Goal: Browse casually: Explore the website without a specific task or goal

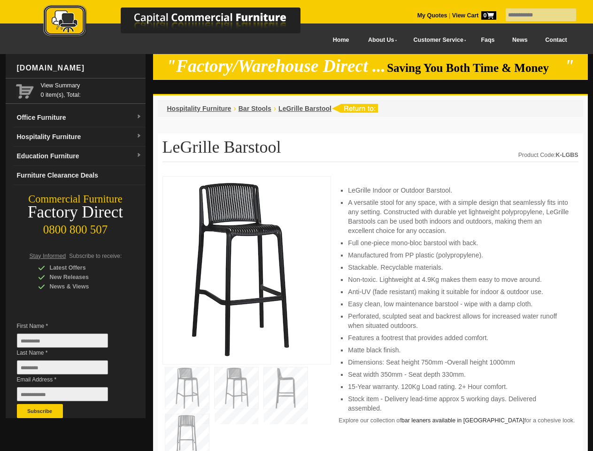
click at [535, 15] on input "text" at bounding box center [540, 14] width 70 height 13
click at [69, 369] on input "Last Name *" at bounding box center [62, 367] width 91 height 14
click at [40, 411] on button "Subscribe" at bounding box center [40, 411] width 46 height 14
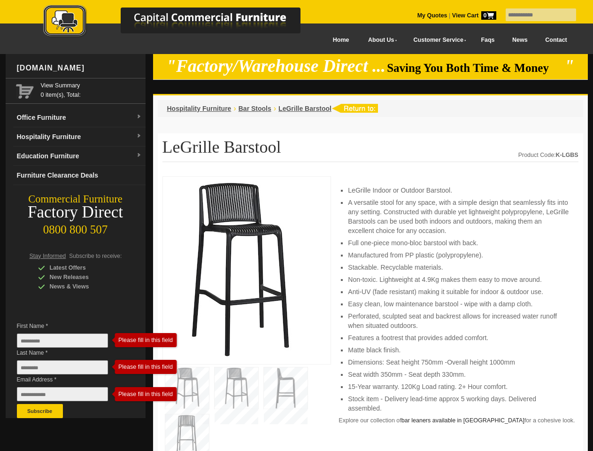
click at [370, 313] on li "Perforated, sculpted seat and backrest allows for increased water runoff when s…" at bounding box center [458, 320] width 221 height 19
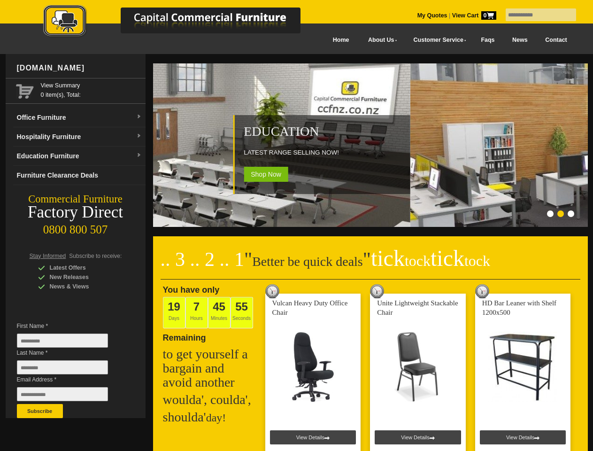
click at [535, 15] on input "text" at bounding box center [540, 14] width 70 height 13
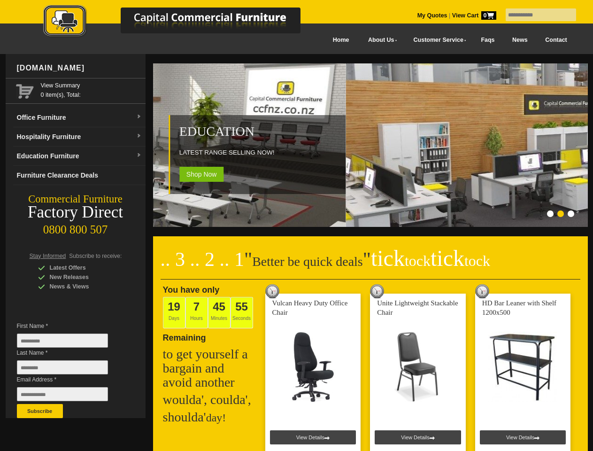
click at [69, 369] on input "Last Name *" at bounding box center [62, 367] width 91 height 14
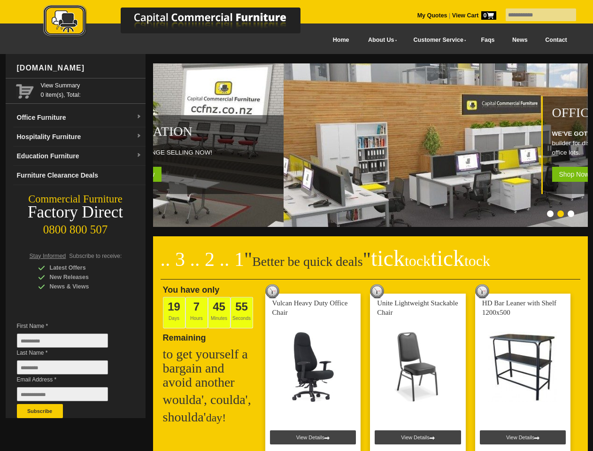
click at [40, 411] on button "Subscribe" at bounding box center [40, 411] width 46 height 14
click at [359, 215] on ol at bounding box center [358, 214] width 439 height 9
